Goal: Transaction & Acquisition: Purchase product/service

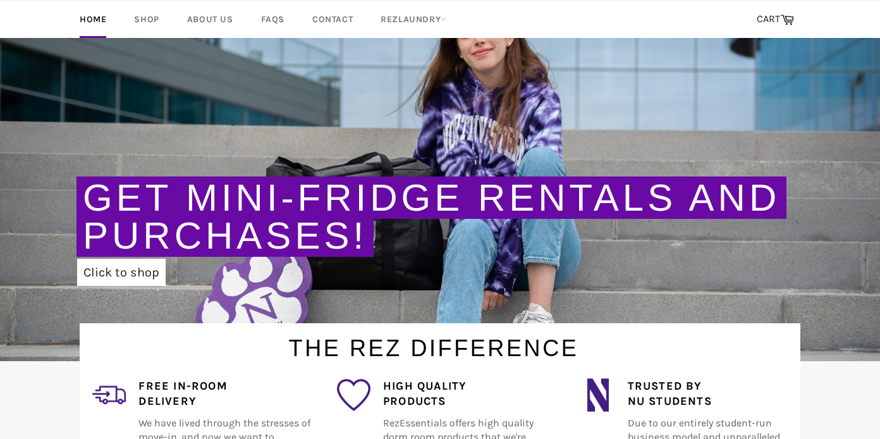
scroll to position [138, 0]
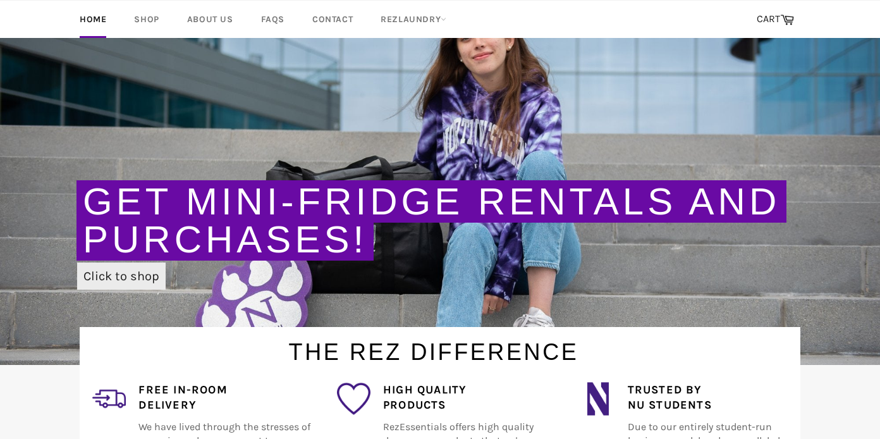
click at [118, 282] on link "Click to shop" at bounding box center [121, 275] width 88 height 27
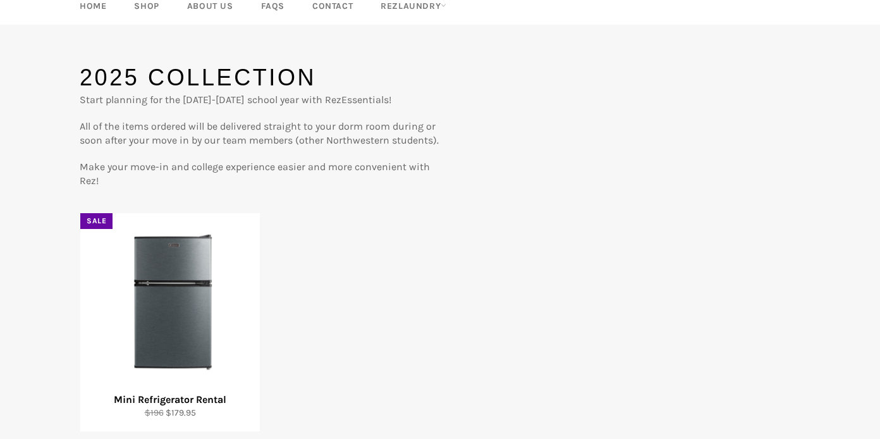
scroll to position [192, 0]
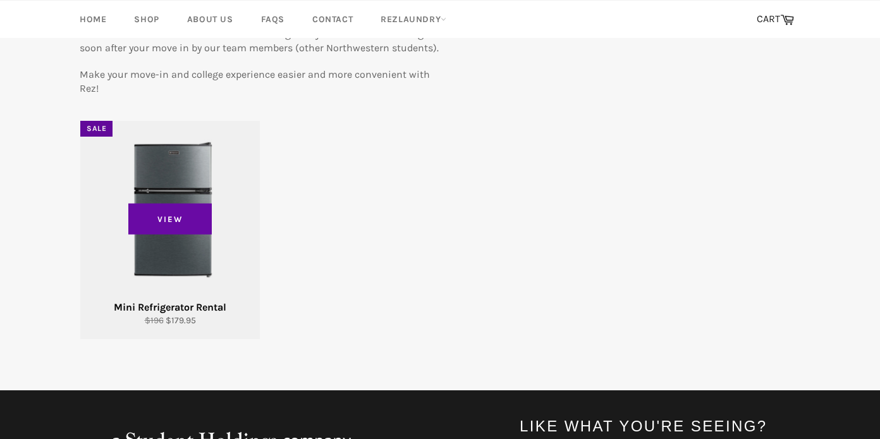
click at [192, 245] on div "View" at bounding box center [169, 230] width 179 height 218
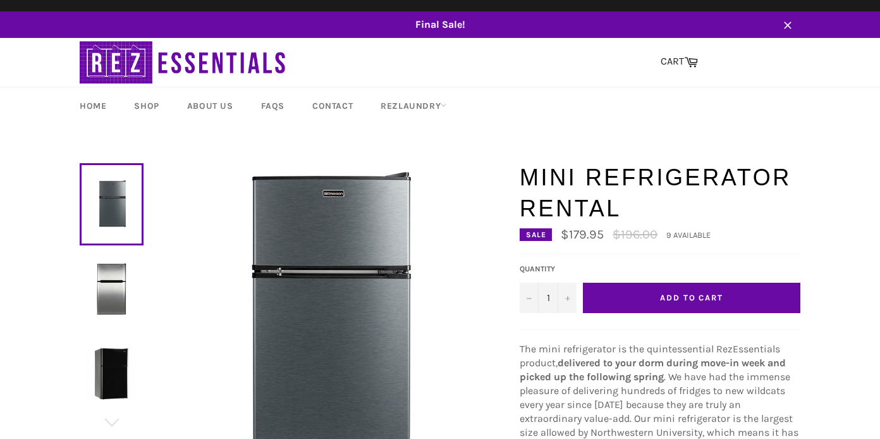
click at [658, 296] on button "Add to Cart" at bounding box center [691, 297] width 217 height 30
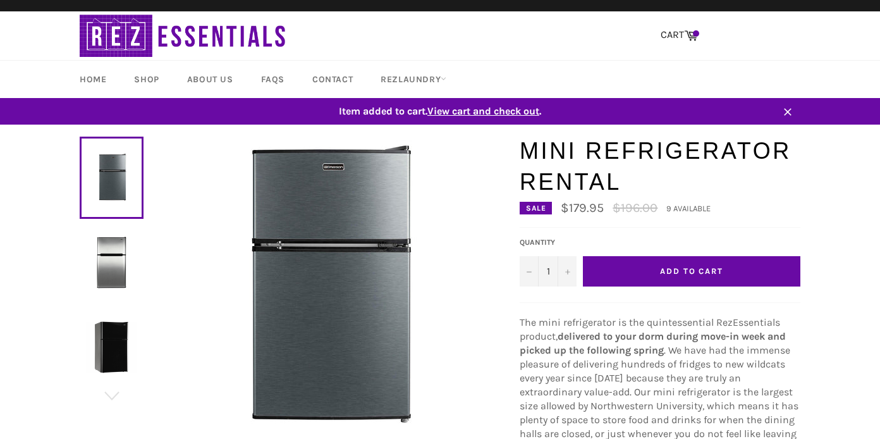
click at [482, 111] on span "View cart and check out" at bounding box center [483, 111] width 112 height 12
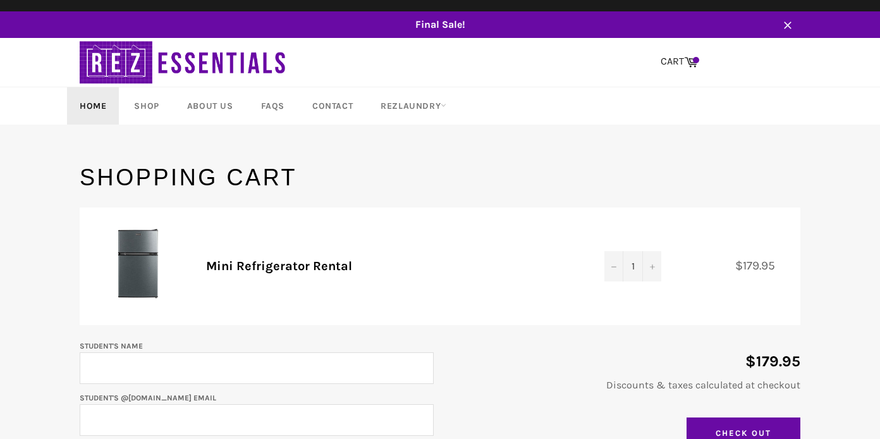
click at [92, 98] on link "Home" at bounding box center [93, 105] width 52 height 37
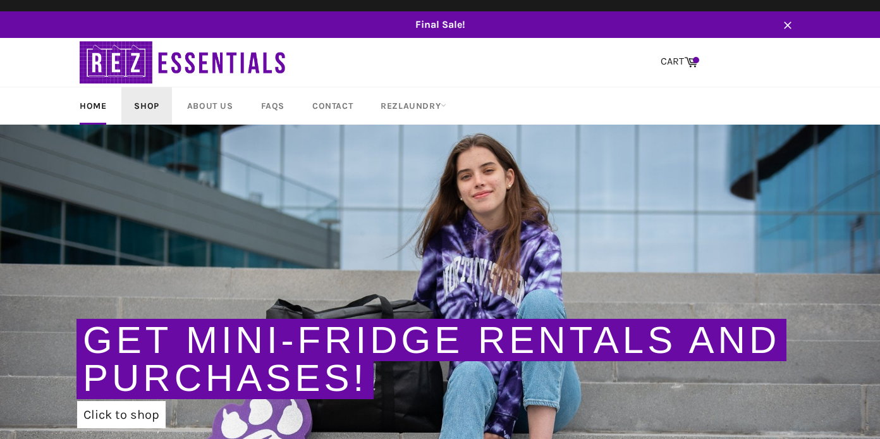
click at [138, 94] on link "Shop" at bounding box center [146, 105] width 50 height 37
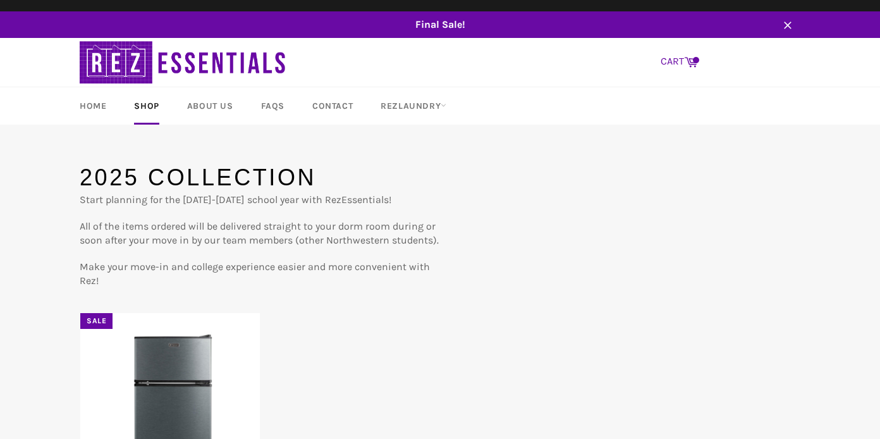
click at [669, 64] on link "CART Cart" at bounding box center [679, 62] width 50 height 27
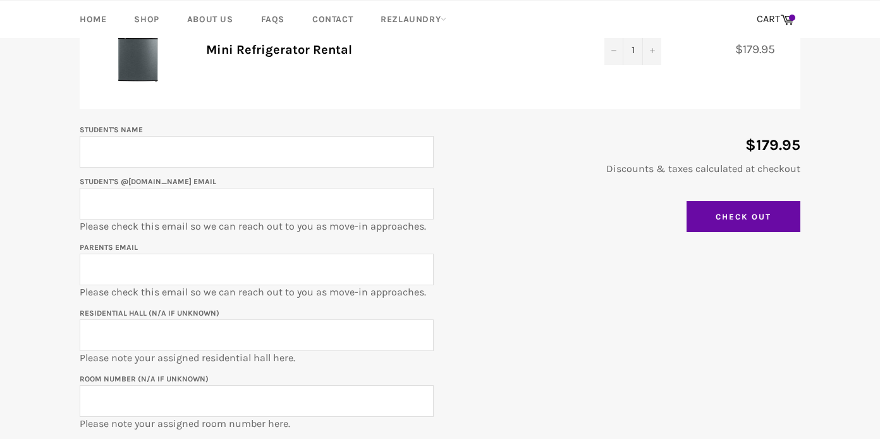
scroll to position [228, 0]
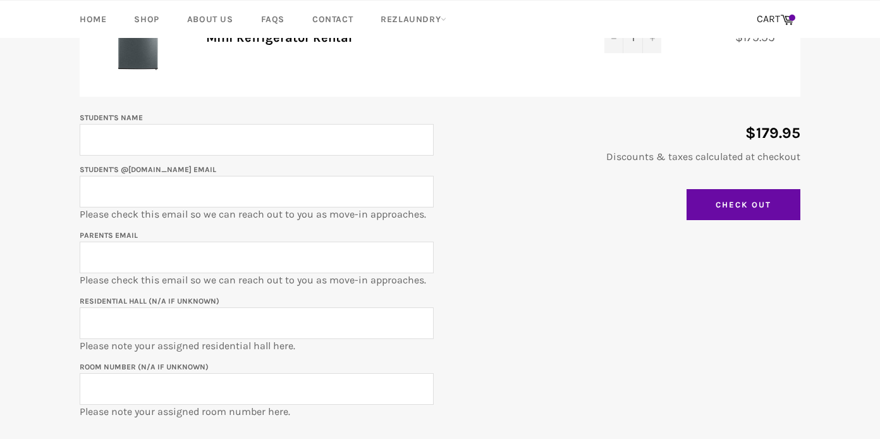
click at [224, 147] on input "Student's Name" at bounding box center [257, 140] width 354 height 32
type input "Halimah Shittu"
type input "halimashittus@gmail.com"
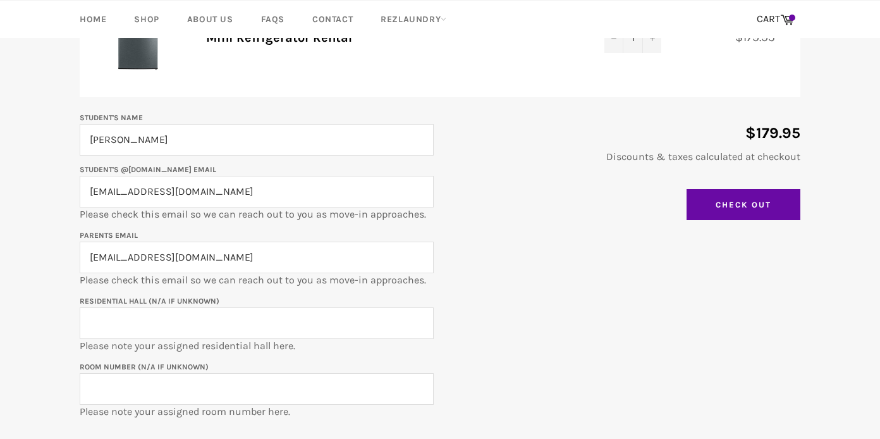
drag, startPoint x: 245, startPoint y: 194, endPoint x: 31, endPoint y: 185, distance: 213.8
click at [31, 185] on main "Shopping Cart Product Quantity Total Mini Refrigerator Rental Quantity 1 − + $1…" at bounding box center [440, 201] width 880 height 535
click at [136, 207] on p "Student's @u.northwestern.edu email hl Please check this email so we can reach …" at bounding box center [257, 191] width 354 height 59
drag, startPoint x: 130, startPoint y: 201, endPoint x: 3, endPoint y: 202, distance: 127.7
click at [3, 202] on main "Shopping Cart Product Quantity Total Mini Refrigerator Rental Quantity 1 − + $1…" at bounding box center [440, 201] width 880 height 535
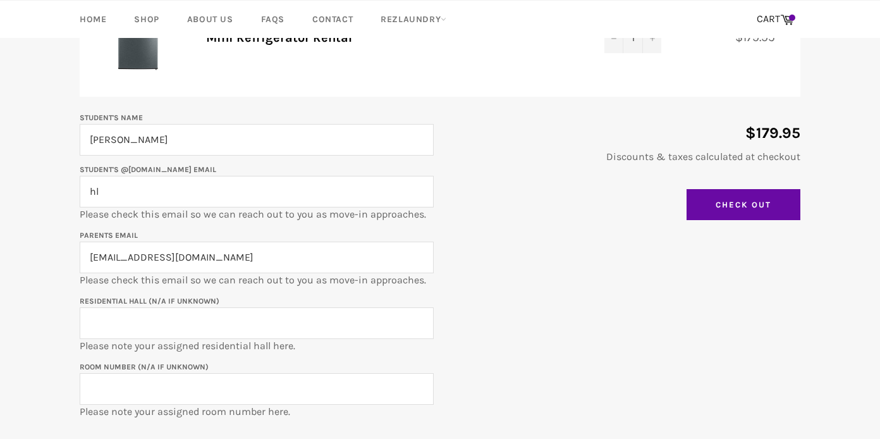
paste input "halimahshittu2029@u.northwestern.edu"
click at [97, 195] on input "hlhalimahshittu2029@u.northwestern.edu" at bounding box center [257, 192] width 354 height 32
click at [99, 195] on input "hlhalimahshittu2029@u.northwestern.edu" at bounding box center [257, 192] width 354 height 32
type input "halimahshittu2029@u.northwestern.edu"
click at [111, 335] on input "Residential Hall (N/A if unknown)" at bounding box center [257, 323] width 354 height 32
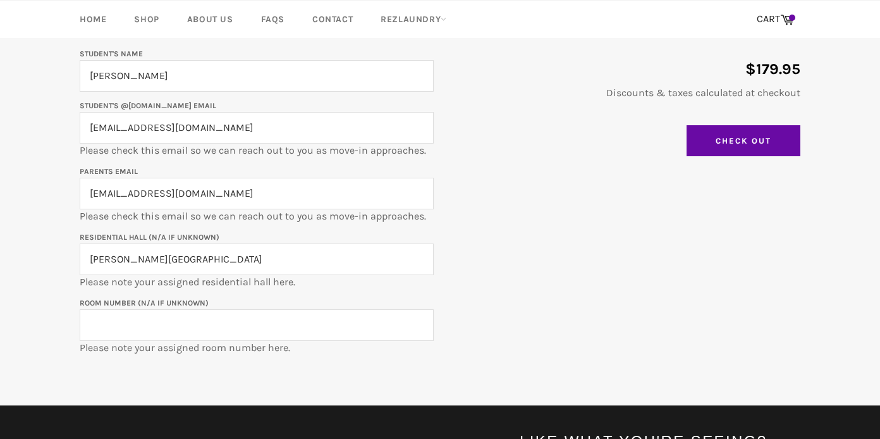
scroll to position [301, 0]
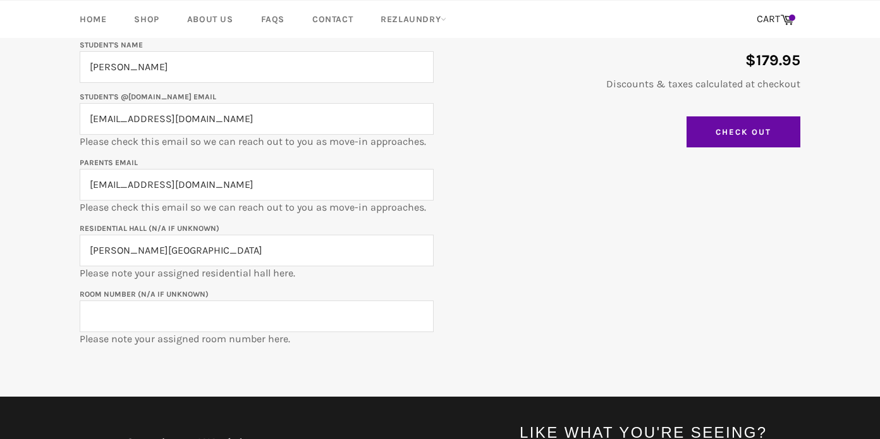
type input "Rogers House"
click at [135, 325] on input "Room Number (N/A if unknown)" at bounding box center [257, 316] width 354 height 32
paste input "ROG-0303b"
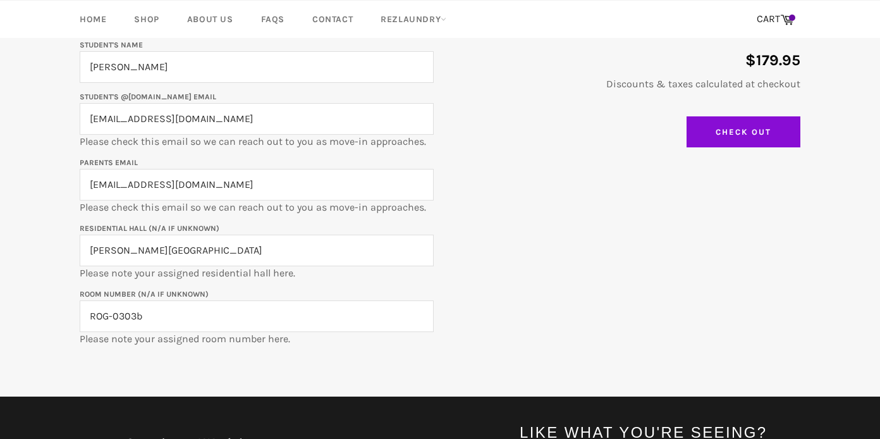
type input "ROG-0303b"
click at [743, 129] on input "Check Out" at bounding box center [743, 132] width 114 height 32
